Goal: Check status: Check status

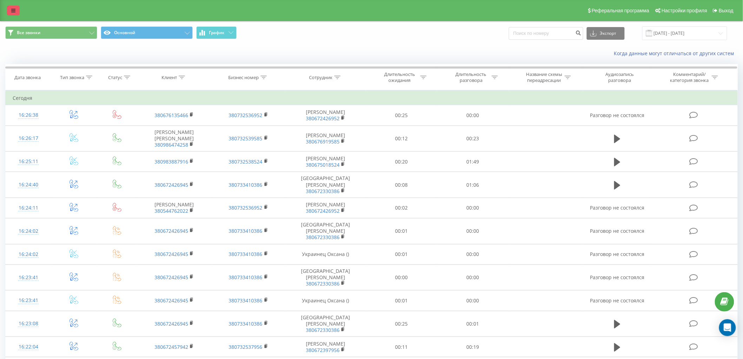
click at [12, 11] on icon at bounding box center [13, 10] width 4 height 5
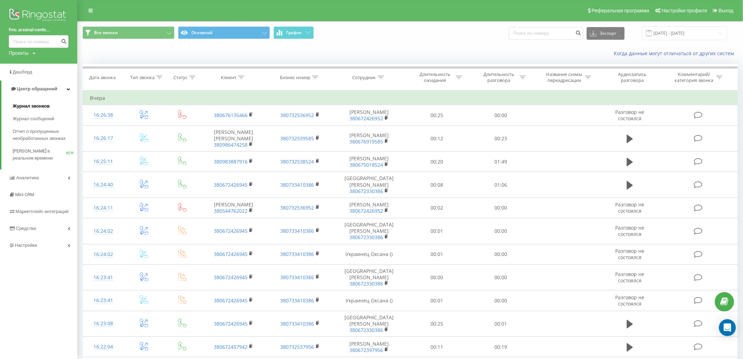
click at [39, 103] on span "Журнал звонков" at bounding box center [31, 106] width 37 height 7
